Goal: Information Seeking & Learning: Understand process/instructions

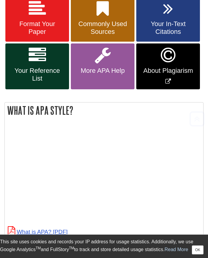
scroll to position [143, 0]
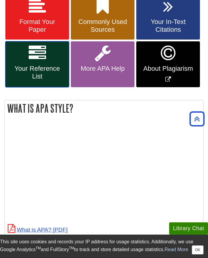
click at [55, 54] on link "Your Reference List" at bounding box center [37, 64] width 64 height 46
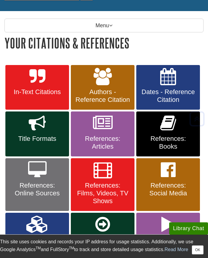
scroll to position [110, 0]
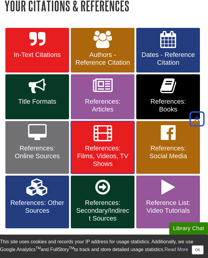
click at [112, 126] on icon at bounding box center [103, 132] width 19 height 17
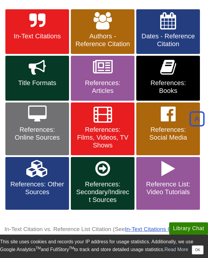
scroll to position [132, 0]
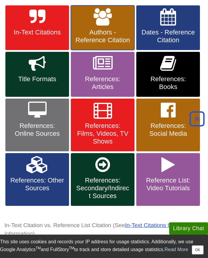
click at [105, 28] on link "Authors - Reference Citation" at bounding box center [103, 27] width 64 height 45
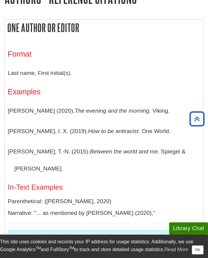
scroll to position [75, 0]
